Goal: Task Accomplishment & Management: Manage account settings

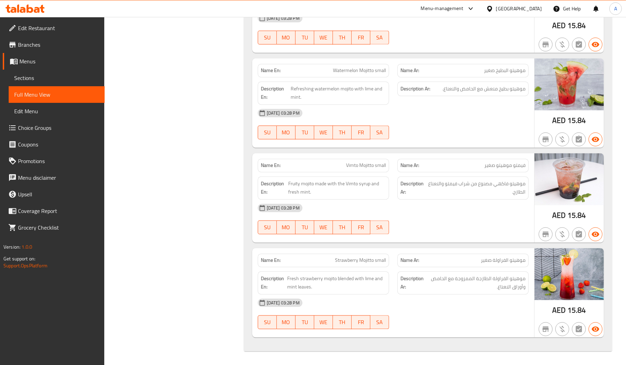
scroll to position [7941, 0]
click at [527, 11] on div "United Arab Emirates" at bounding box center [519, 9] width 46 height 8
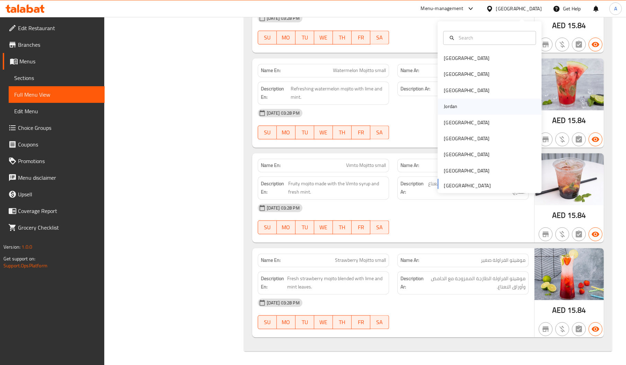
click at [444, 106] on div "Jordan" at bounding box center [451, 107] width 14 height 8
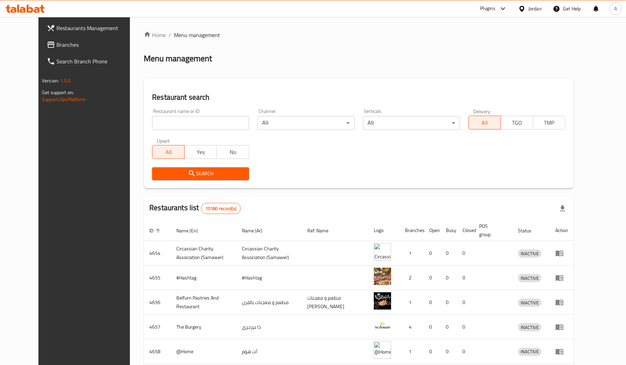
paste input "655217"
click at [165, 124] on input "655217" at bounding box center [200, 123] width 97 height 14
type input "655217"
click at [158, 174] on span "Search" at bounding box center [201, 173] width 86 height 9
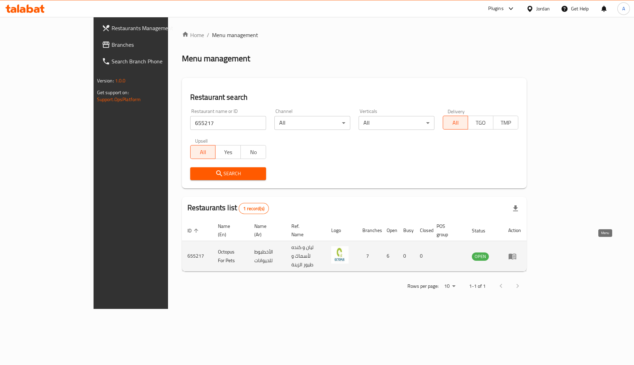
click at [517, 252] on icon "enhanced table" at bounding box center [512, 256] width 8 height 8
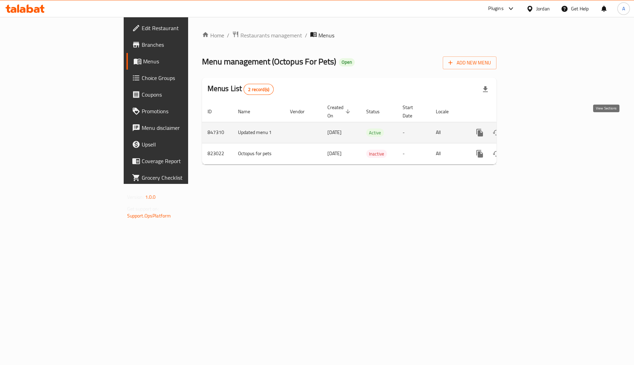
click at [533, 130] on icon "enhanced table" at bounding box center [530, 133] width 6 height 6
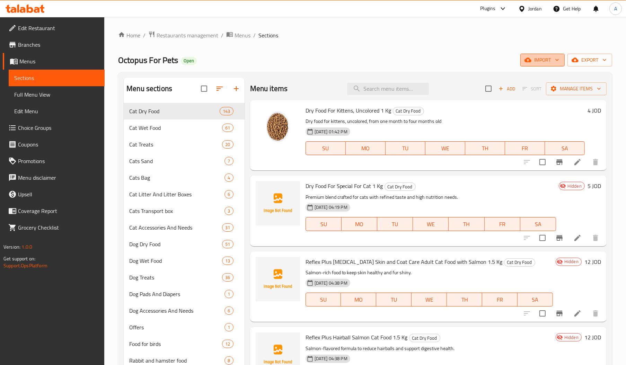
click at [543, 60] on span "import" at bounding box center [542, 60] width 33 height 9
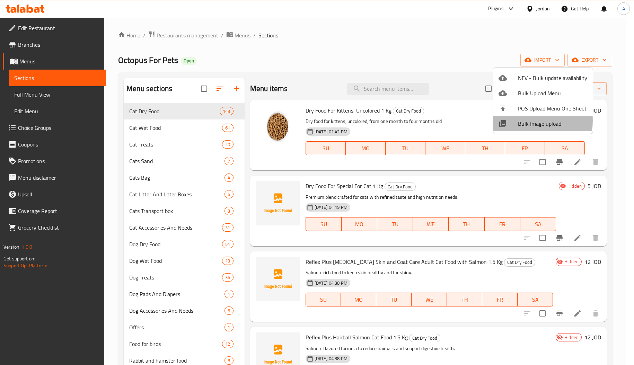
click at [515, 121] on div at bounding box center [508, 124] width 19 height 8
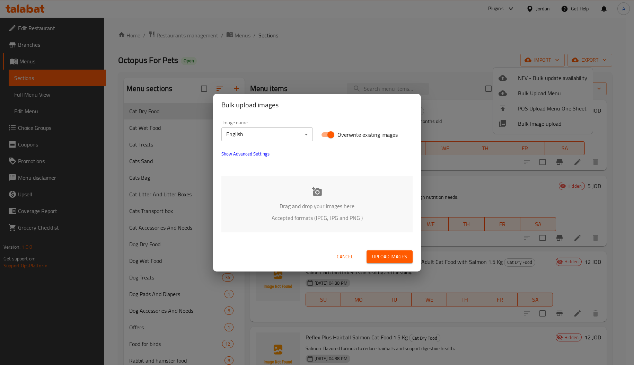
click at [300, 191] on div "Drag and drop your images here Accepted formats (JPEG, JPG and PNG )" at bounding box center [316, 204] width 191 height 56
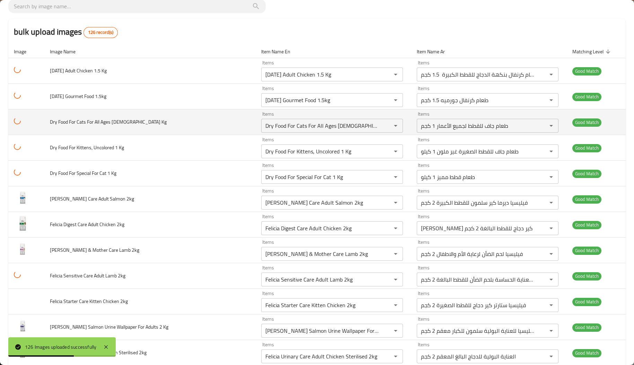
scroll to position [100, 0]
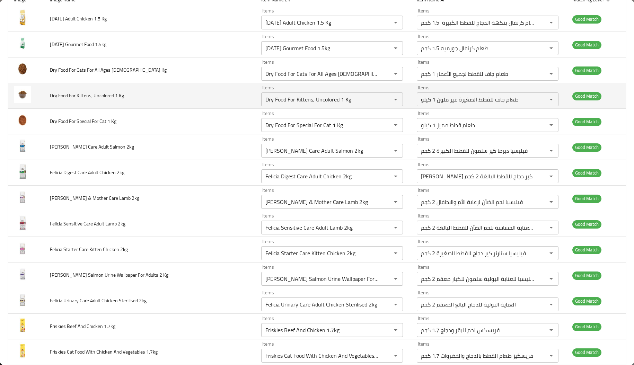
click at [195, 95] on td "Dry Food For Kittens, Uncolored 1 Kg" at bounding box center [150, 96] width 212 height 26
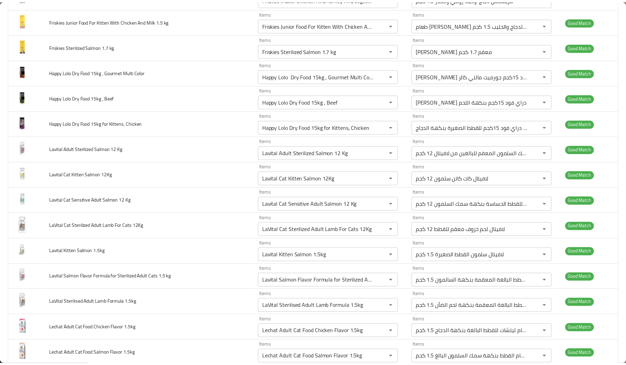
scroll to position [0, 0]
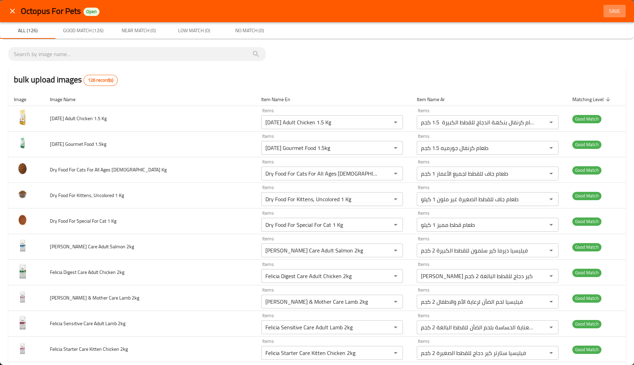
click at [604, 6] on button "Save" at bounding box center [615, 11] width 22 height 13
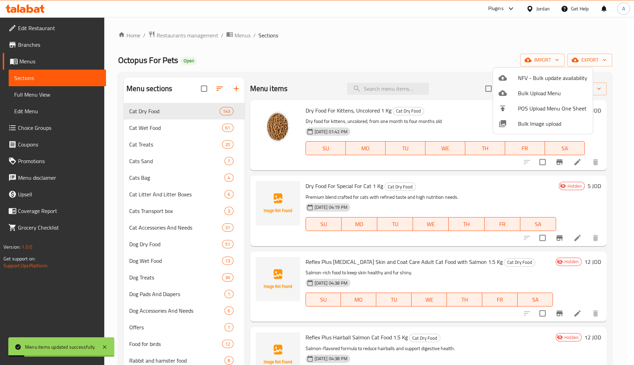
click at [157, 130] on div at bounding box center [317, 182] width 634 height 365
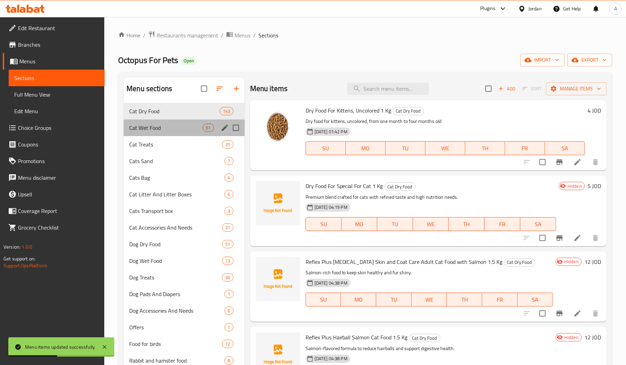
click at [180, 123] on div "Cat Wet Food 61" at bounding box center [184, 128] width 121 height 17
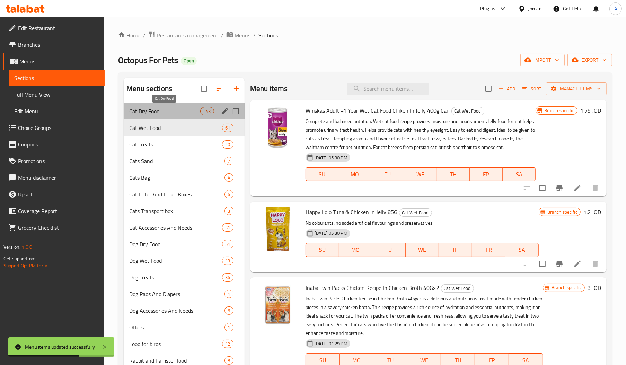
click at [175, 107] on span "Cat Dry Food" at bounding box center [164, 111] width 71 height 8
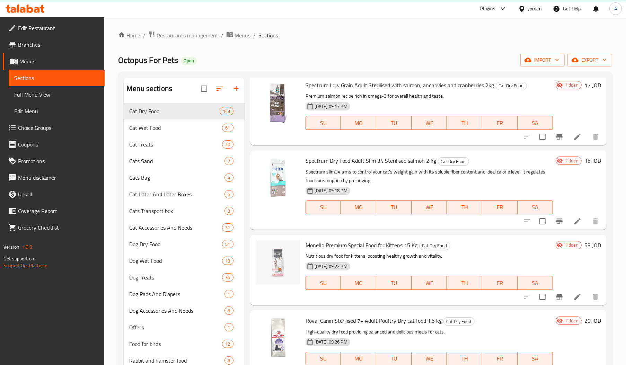
scroll to position [1651, 0]
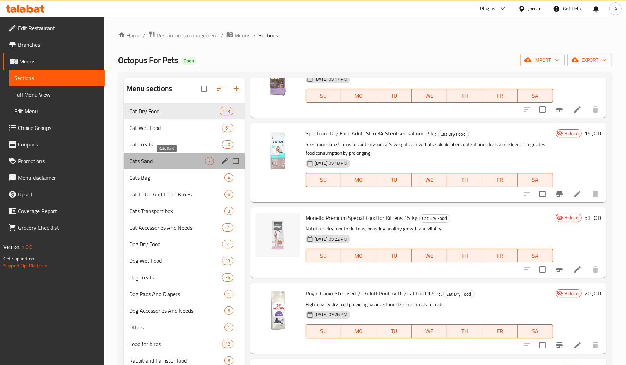
click at [178, 163] on span "Cats Sand" at bounding box center [167, 161] width 76 height 8
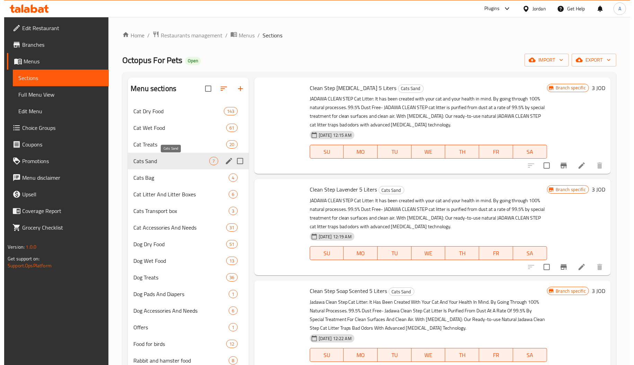
scroll to position [218, 0]
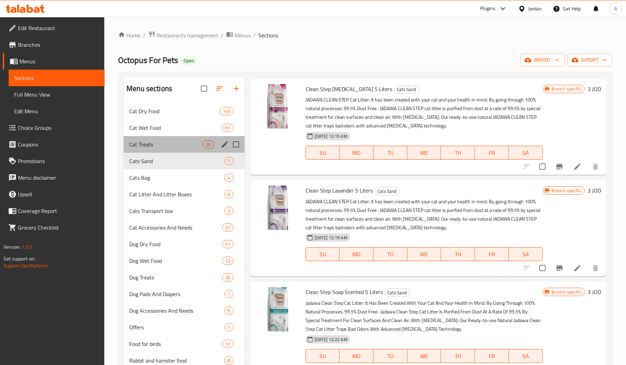
click at [176, 139] on div "Cat Treats 20" at bounding box center [184, 144] width 121 height 17
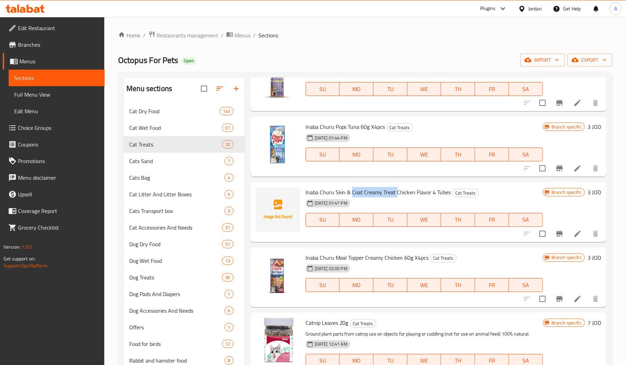
drag, startPoint x: 351, startPoint y: 192, endPoint x: 395, endPoint y: 198, distance: 44.3
click at [395, 198] on div "Inaba Churu Skin & Coat Creamy Treat Chicken Flavor 4 Tubes Cat Treats 20-03-20…" at bounding box center [424, 212] width 243 height 55
copy span "Coat Creamy Treat"
click at [170, 159] on span "Cats Sand" at bounding box center [167, 161] width 76 height 8
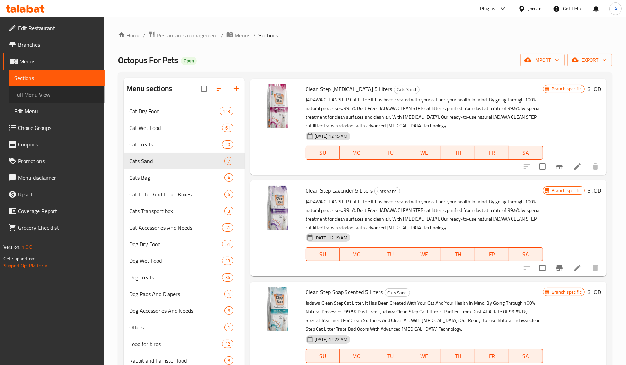
click at [53, 94] on span "Full Menu View" at bounding box center [56, 94] width 85 height 8
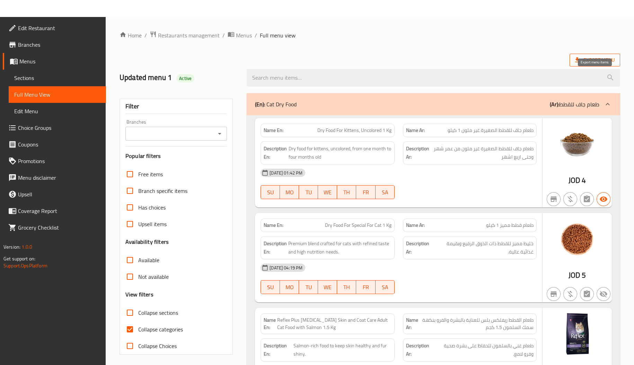
click at [594, 58] on span "Export Menu" at bounding box center [595, 60] width 40 height 9
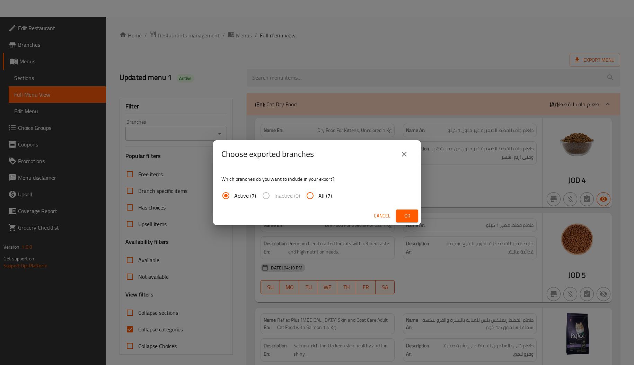
click at [319, 196] on span "All (7)" at bounding box center [325, 196] width 14 height 8
click at [318, 196] on input "All (7)" at bounding box center [310, 195] width 17 height 17
radio input "true"
click at [410, 213] on span "Ok" at bounding box center [407, 216] width 11 height 9
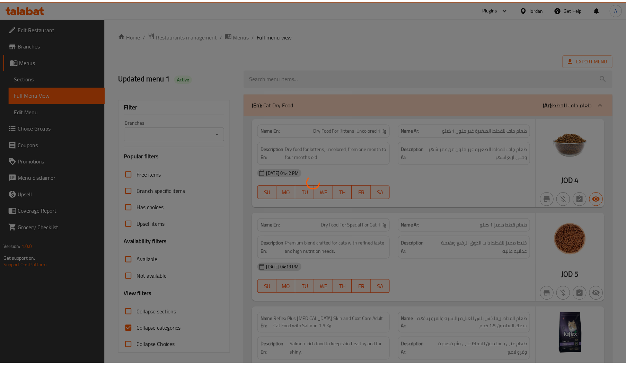
scroll to position [2066, 0]
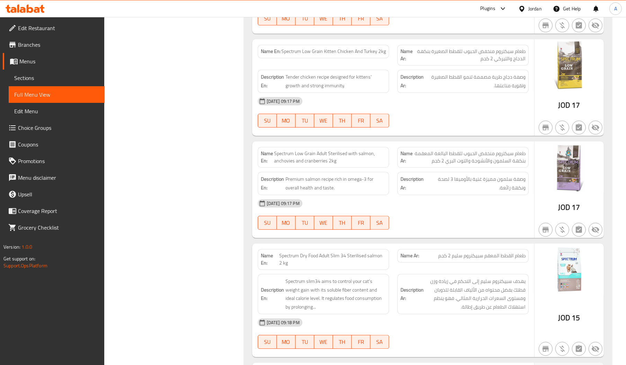
click at [533, 8] on div "Jordan" at bounding box center [535, 9] width 14 height 8
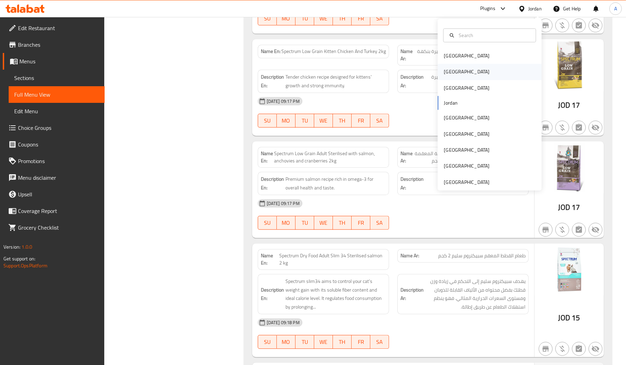
click at [444, 70] on div "Egypt" at bounding box center [467, 72] width 46 height 8
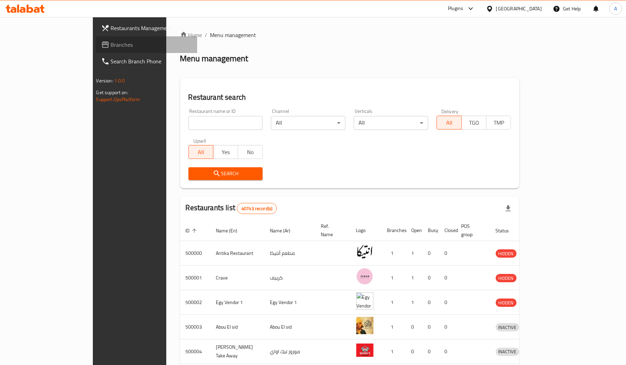
click at [111, 41] on span "Branches" at bounding box center [151, 45] width 81 height 8
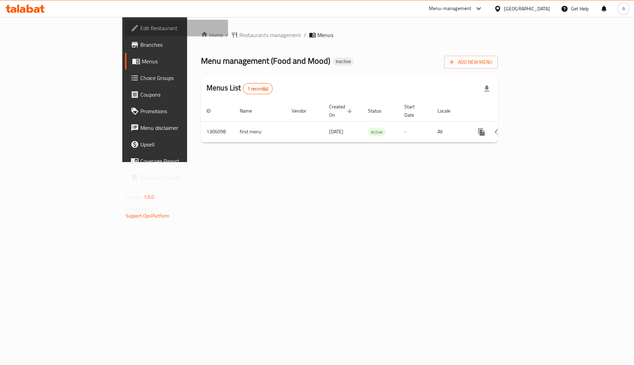
click at [140, 26] on span "Edit Restaurant" at bounding box center [181, 28] width 82 height 8
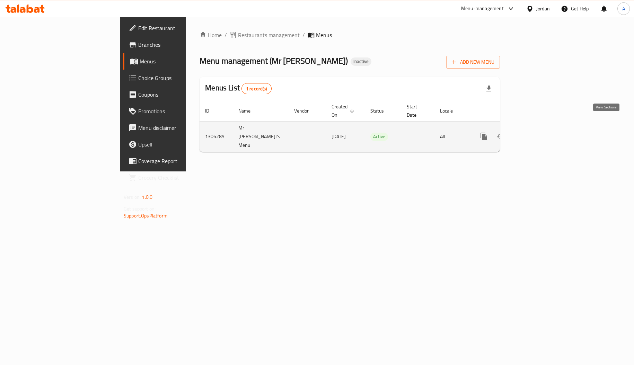
click at [542, 128] on link "enhanced table" at bounding box center [534, 136] width 17 height 17
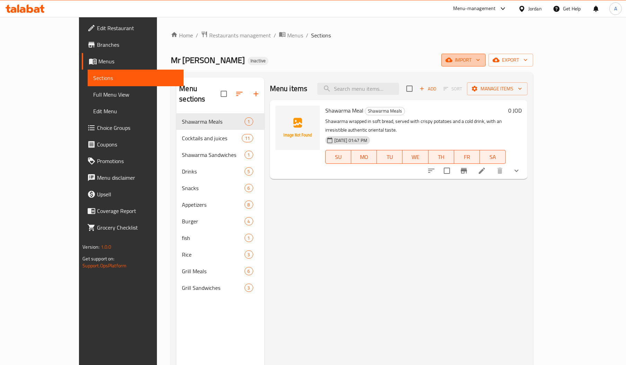
click at [453, 63] on icon "button" at bounding box center [449, 59] width 7 height 7
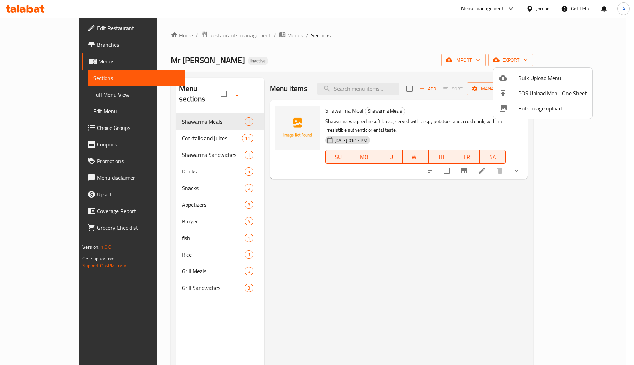
click at [510, 109] on div at bounding box center [508, 108] width 19 height 8
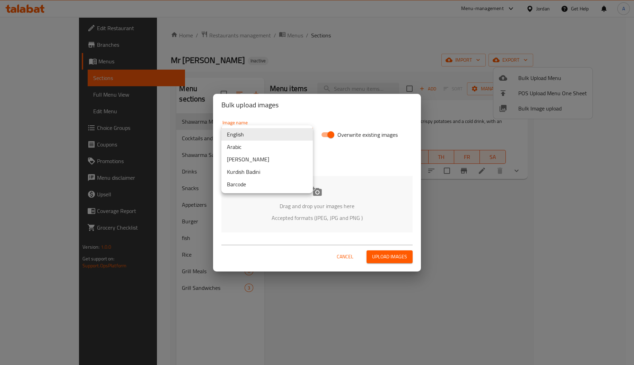
click at [288, 134] on body "​ Menu-management Jordan Get Help A Edit Restaurant Branches Menus Sections Ful…" at bounding box center [317, 191] width 634 height 348
click at [271, 147] on li "Arabic" at bounding box center [266, 147] width 91 height 12
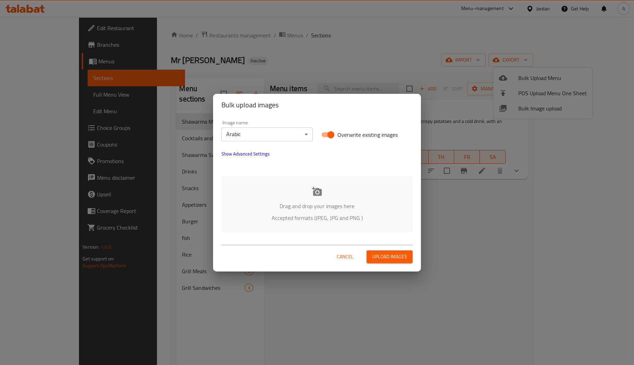
click at [301, 208] on p "Drag and drop your images here" at bounding box center [317, 206] width 170 height 8
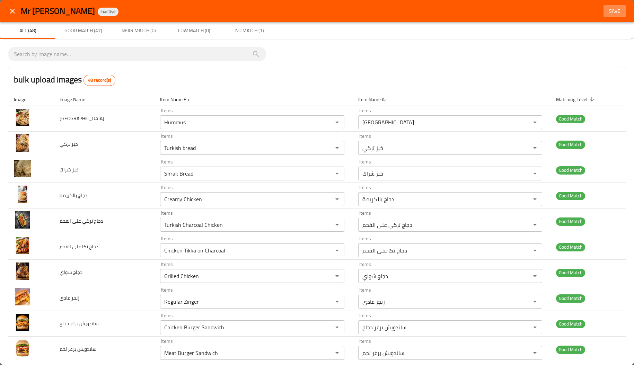
click at [610, 11] on span "Save" at bounding box center [614, 11] width 17 height 9
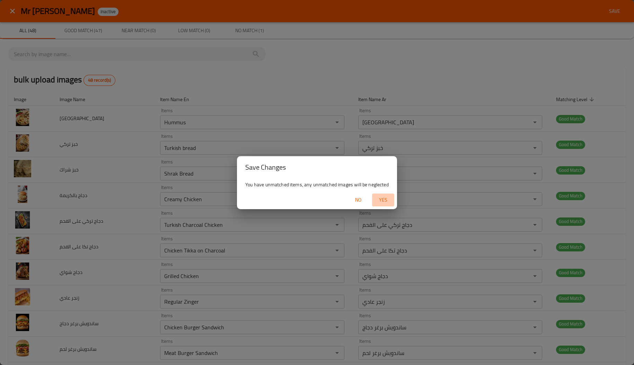
click at [383, 201] on span "Yes" at bounding box center [383, 200] width 17 height 9
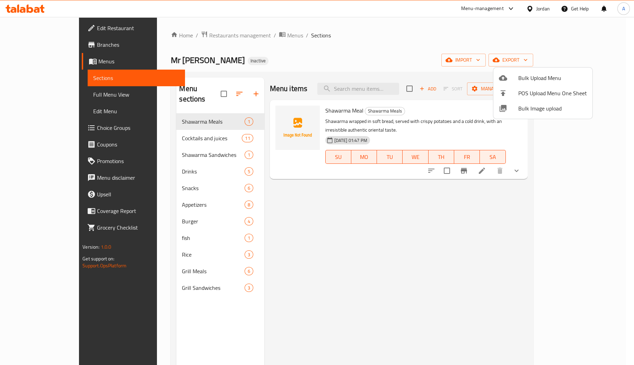
drag, startPoint x: 168, startPoint y: 114, endPoint x: 172, endPoint y: 130, distance: 16.7
click at [172, 130] on div at bounding box center [317, 182] width 634 height 365
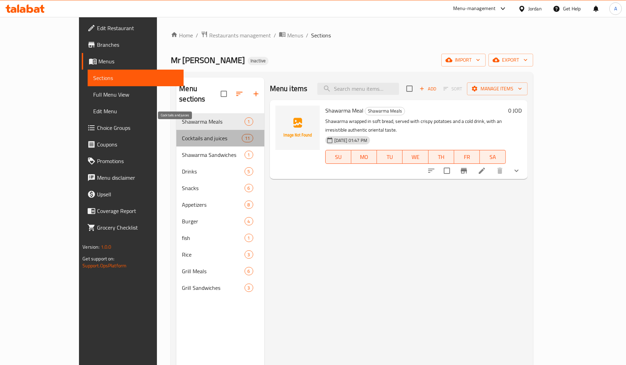
click at [182, 134] on span "Cocktails and juices" at bounding box center [212, 138] width 60 height 8
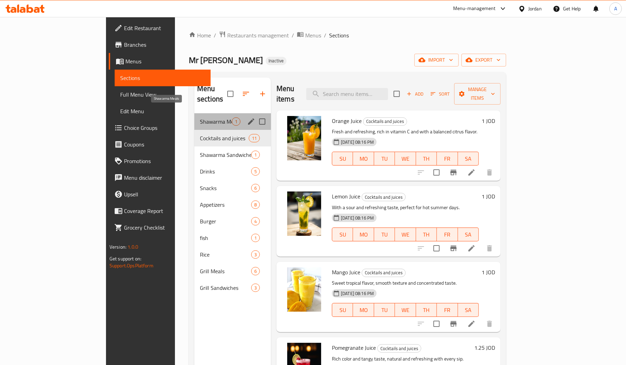
click at [200, 117] on span "Shawarma Meals" at bounding box center [216, 121] width 32 height 8
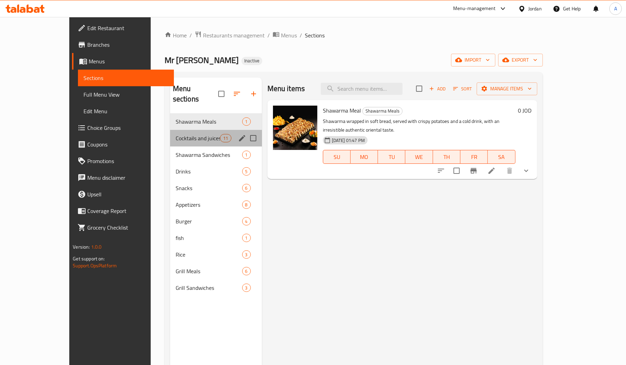
click at [170, 134] on div "Cocktails and juices 11" at bounding box center [216, 138] width 92 height 17
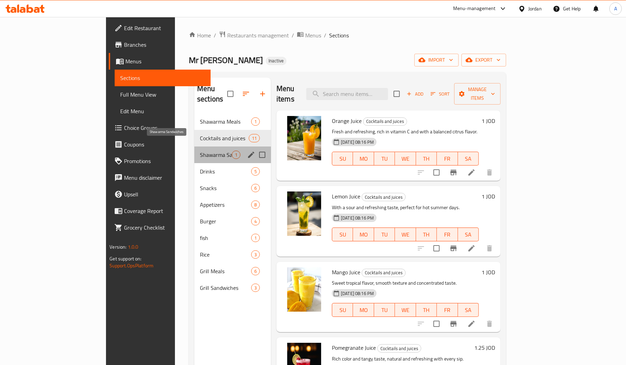
click at [200, 151] on span "Shawarma Sandwiches" at bounding box center [216, 155] width 32 height 8
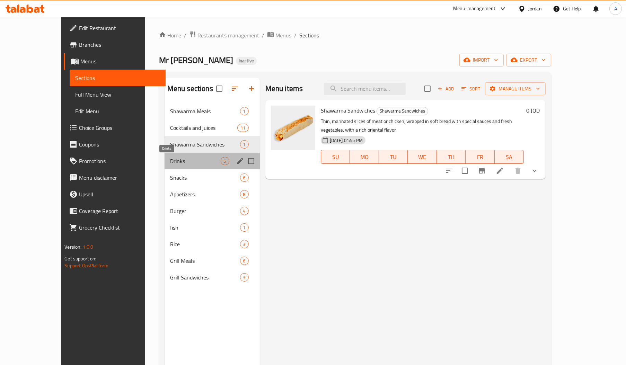
click at [170, 160] on span "Drinks" at bounding box center [195, 161] width 51 height 8
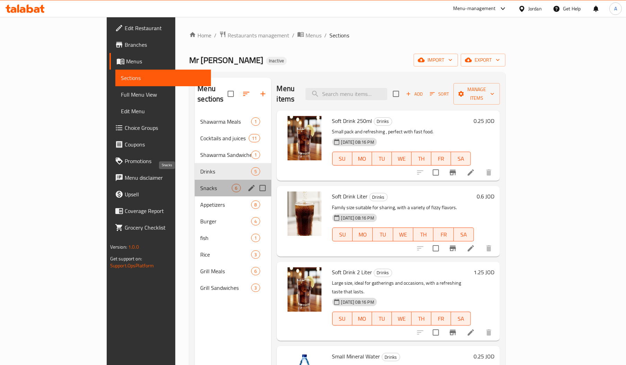
click at [200, 184] on span "Snacks" at bounding box center [216, 188] width 32 height 8
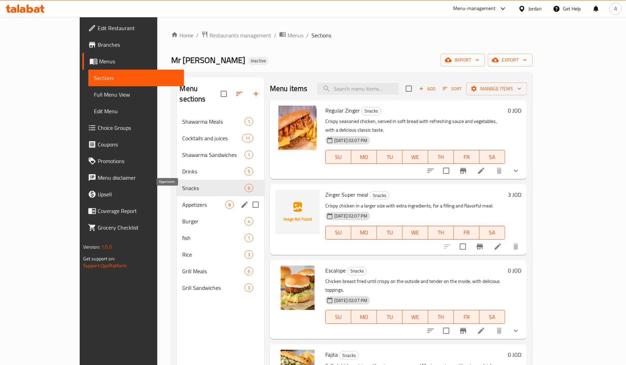
click at [182, 201] on span "Appetizers" at bounding box center [203, 205] width 43 height 8
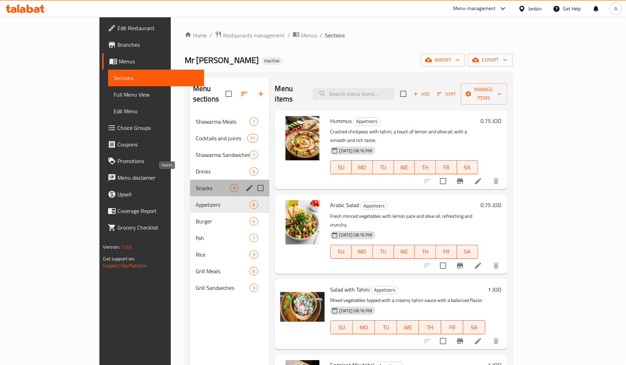
click at [196, 184] on span "Snacks" at bounding box center [213, 188] width 35 height 8
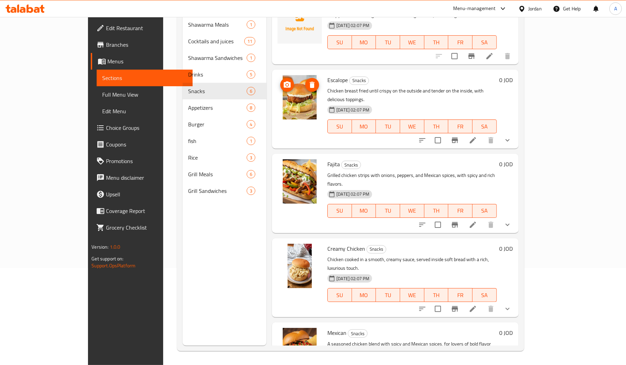
scroll to position [105, 0]
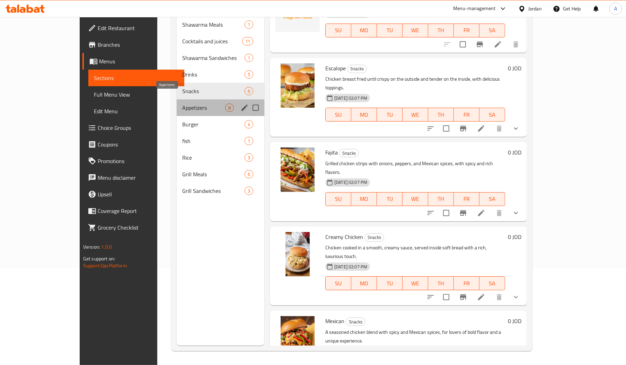
click at [182, 104] on span "Appetizers" at bounding box center [203, 108] width 43 height 8
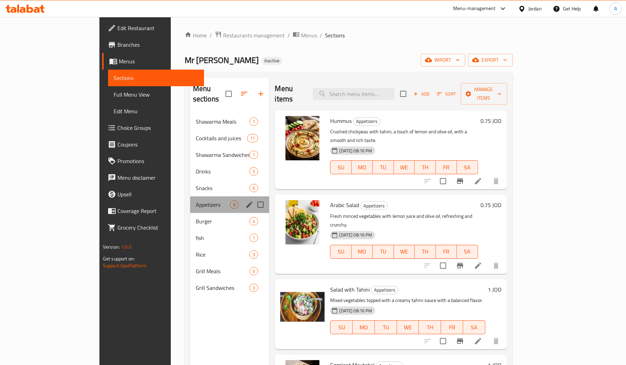
click at [199, 202] on div "Appetizers 8" at bounding box center [229, 204] width 79 height 17
click at [199, 213] on div "Burger 4" at bounding box center [229, 221] width 79 height 17
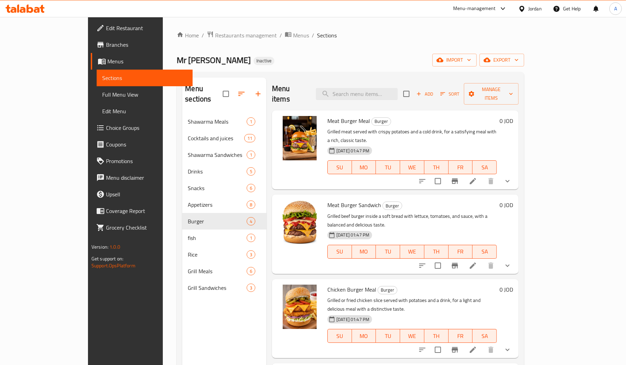
click at [375, 128] on p "Grilled meat served with crispy potatoes and a cold drink, for a satisfying mea…" at bounding box center [411, 136] width 169 height 17
copy p "potatoes"
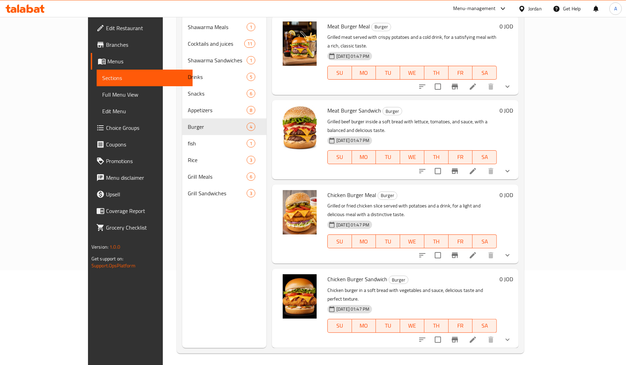
scroll to position [98, 0]
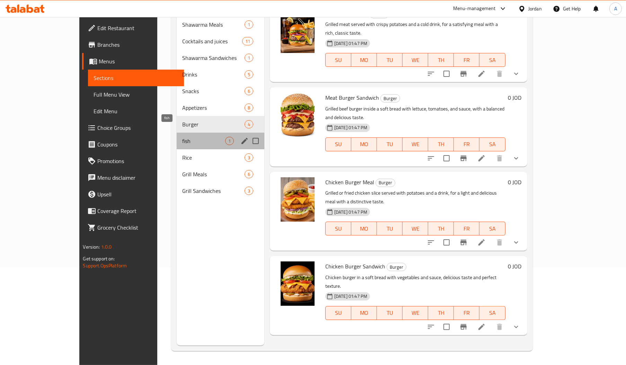
click at [182, 137] on span "fish" at bounding box center [203, 141] width 43 height 8
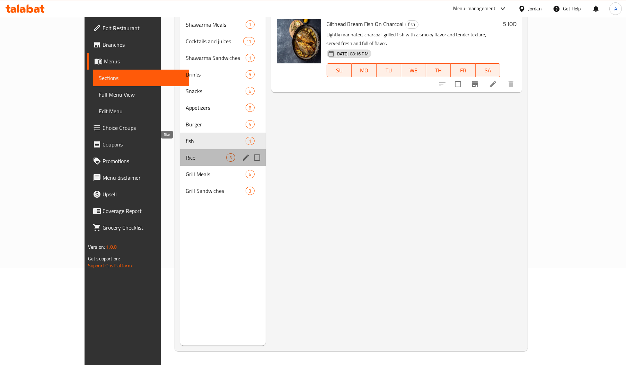
click at [186, 154] on span "Rice" at bounding box center [206, 158] width 41 height 8
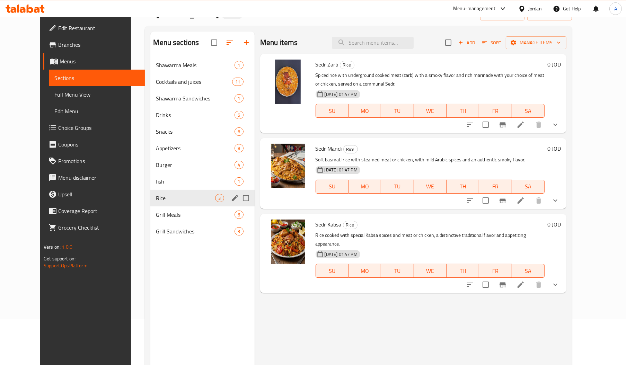
scroll to position [46, 0]
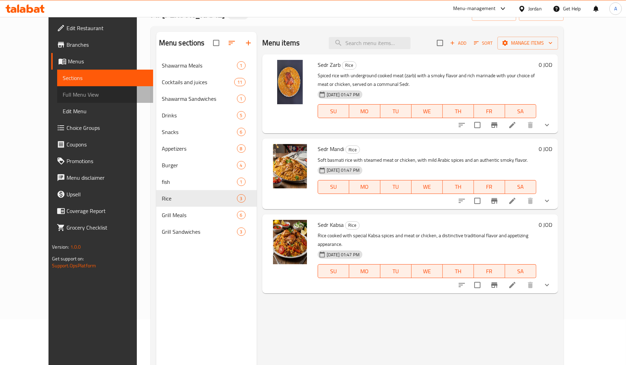
click at [63, 96] on span "Full Menu View" at bounding box center [105, 94] width 85 height 8
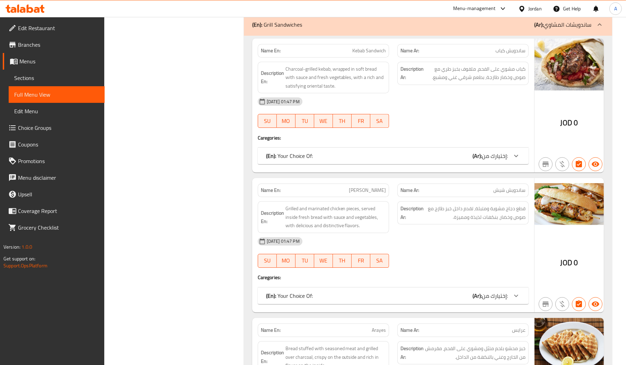
scroll to position [5716, 0]
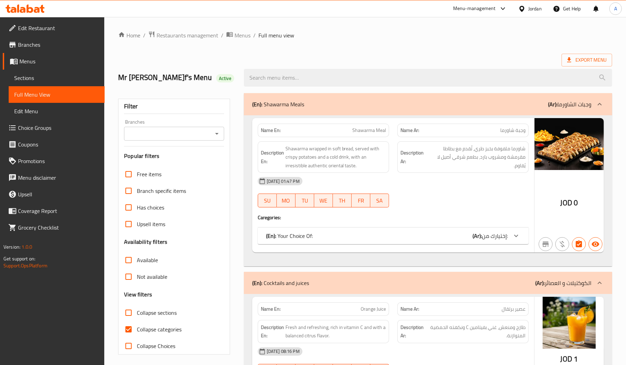
scroll to position [1906, 0]
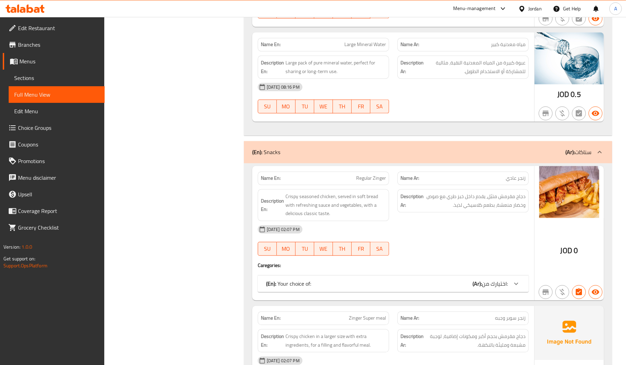
copy span "Regular Zinger"
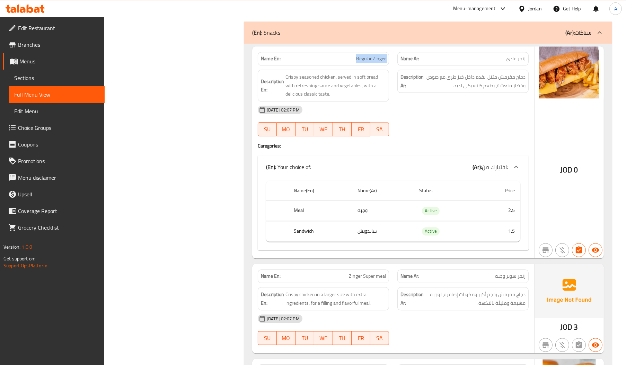
scroll to position [1998, 0]
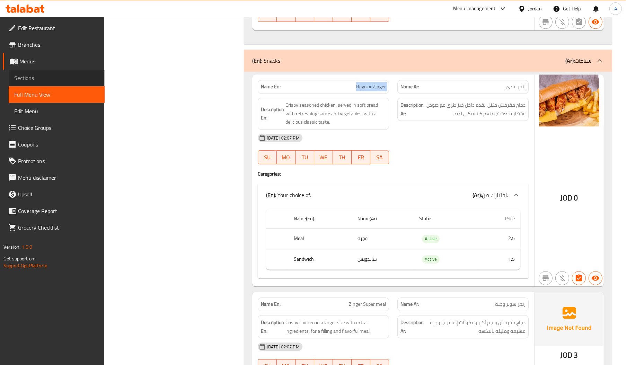
click at [36, 80] on span "Sections" at bounding box center [56, 78] width 85 height 8
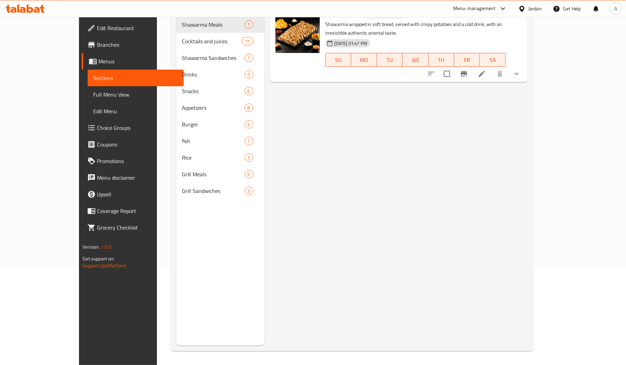
scroll to position [16, 0]
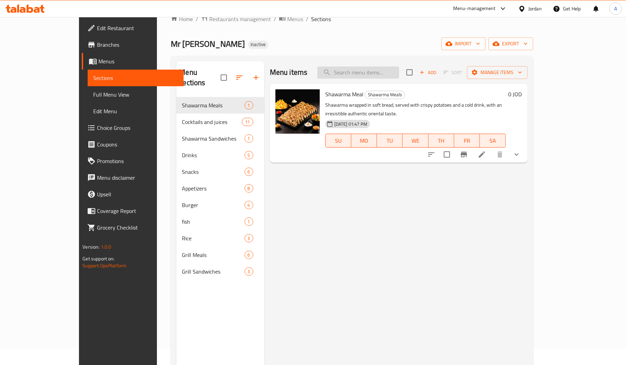
click at [399, 72] on input "search" at bounding box center [358, 73] width 82 height 12
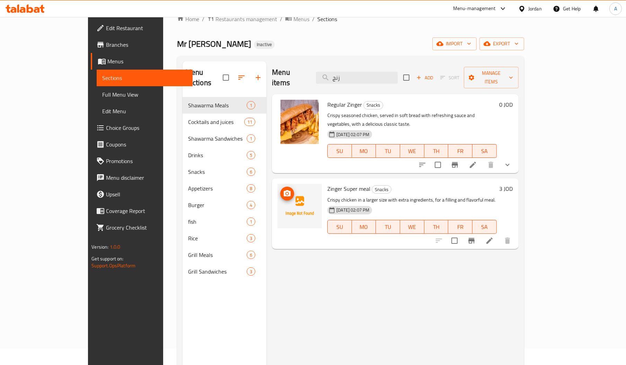
type input "زنج"
click at [325, 217] on div "SU MO TU WE TH FR SA" at bounding box center [412, 226] width 175 height 19
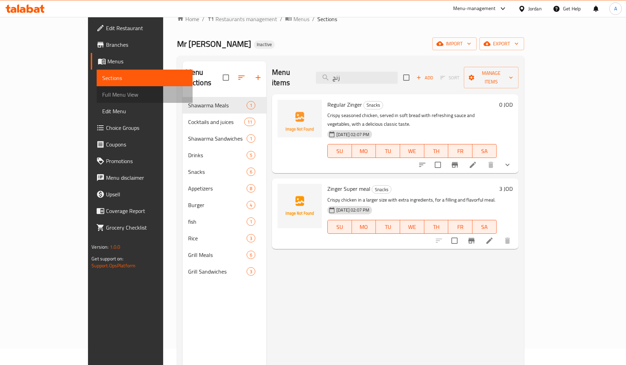
click at [102, 90] on span "Full Menu View" at bounding box center [144, 94] width 85 height 8
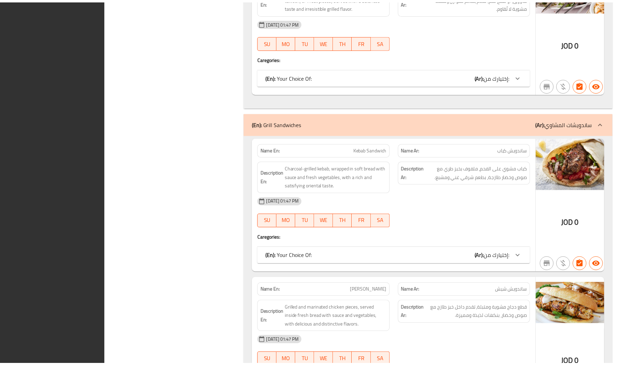
scroll to position [5801, 0]
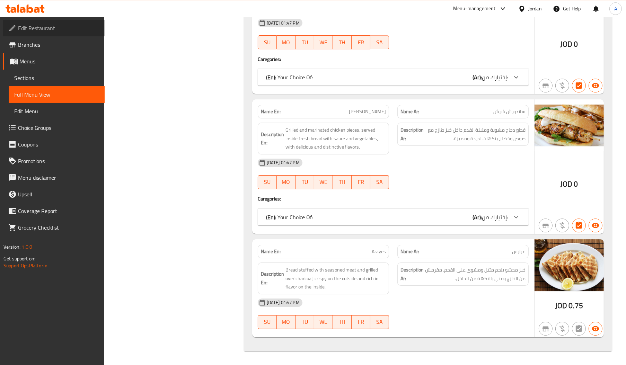
click at [59, 24] on span "Edit Restaurant" at bounding box center [58, 28] width 81 height 8
